Goal: Task Accomplishment & Management: Manage account settings

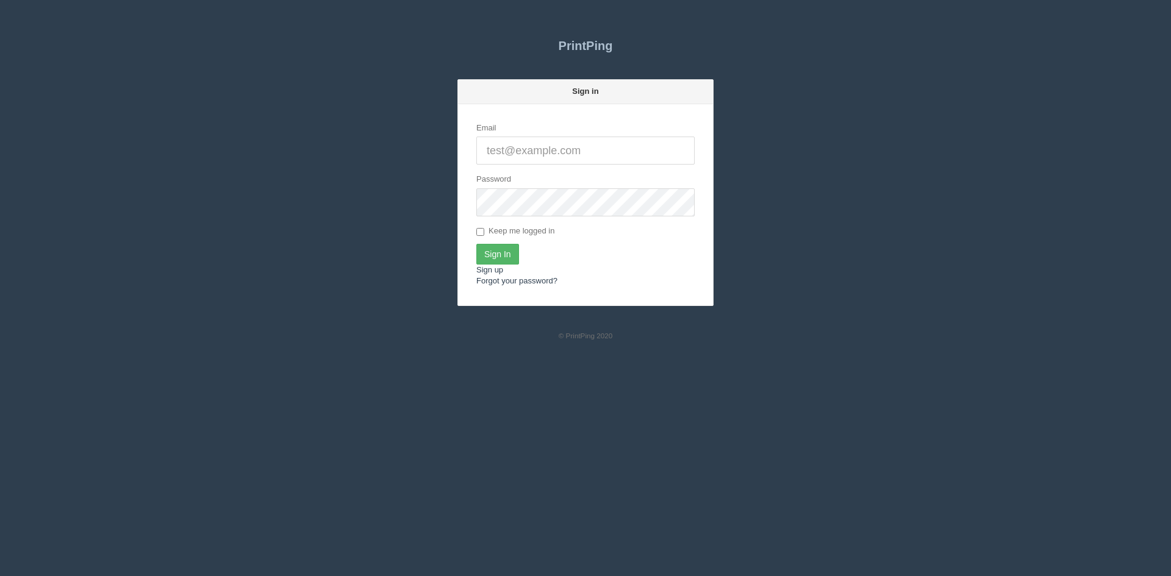
type input "[PERSON_NAME][EMAIL_ADDRESS][DOMAIN_NAME]"
click at [498, 252] on input "Sign In" at bounding box center [497, 254] width 43 height 21
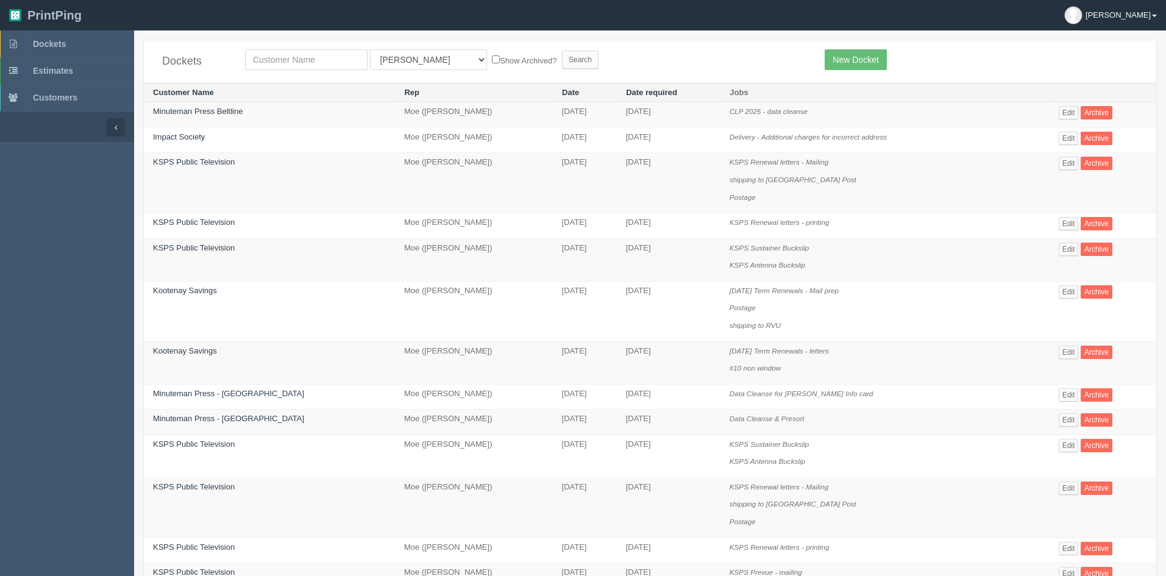
click at [1152, 16] on b at bounding box center [1154, 16] width 5 height 2
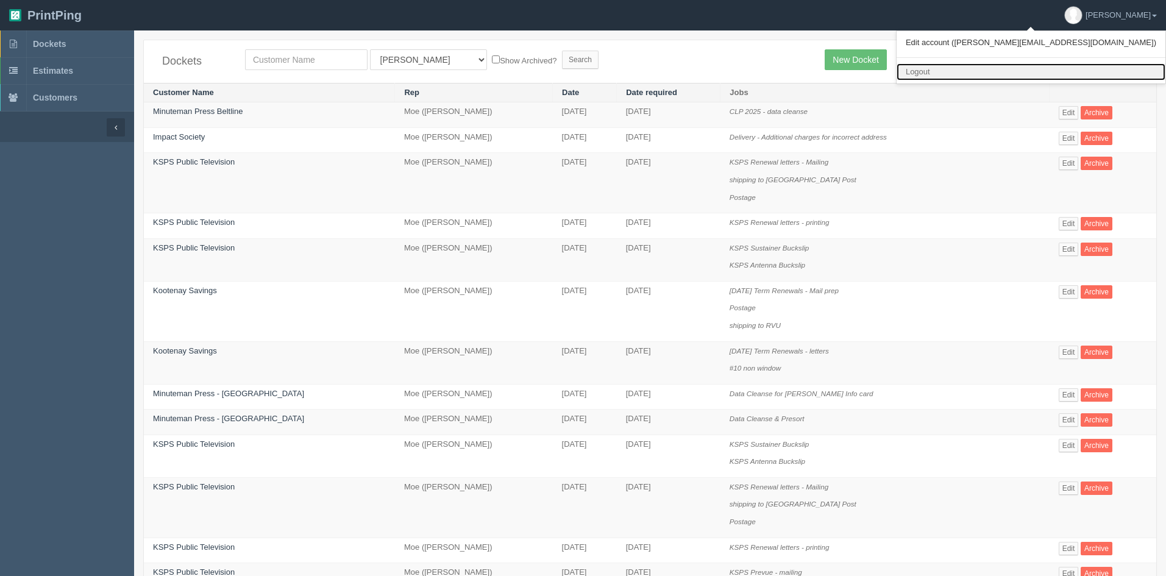
click at [1071, 68] on link "Logout" at bounding box center [1031, 72] width 269 height 18
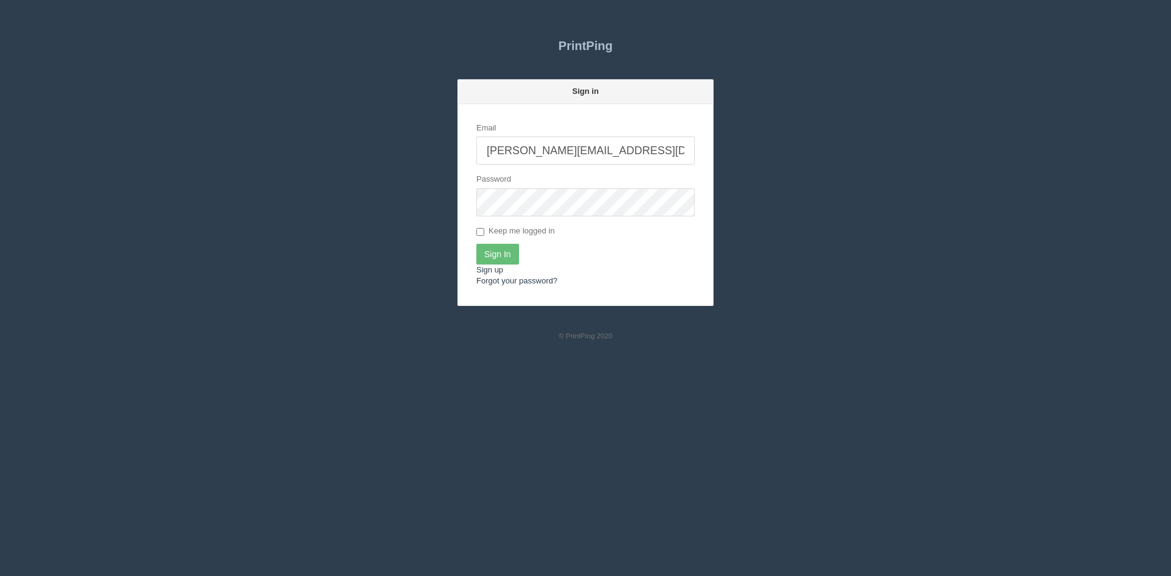
click at [609, 152] on input "[PERSON_NAME][EMAIL_ADDRESS][DOMAIN_NAME]" at bounding box center [585, 151] width 218 height 28
type input "info@allrushbindery.com"
click at [499, 255] on input "Sign In" at bounding box center [497, 254] width 43 height 21
